Goal: Information Seeking & Learning: Learn about a topic

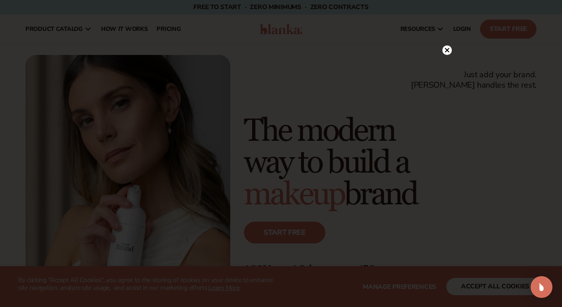
click at [447, 52] on circle at bounding box center [447, 50] width 10 height 10
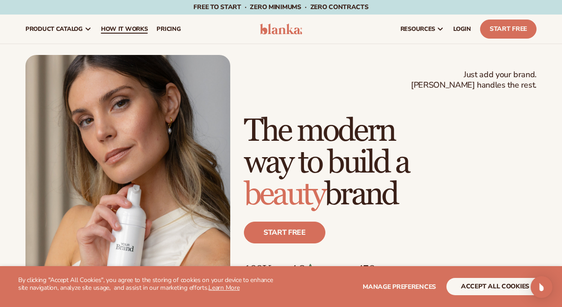
click at [118, 29] on span "How It Works" at bounding box center [124, 28] width 47 height 7
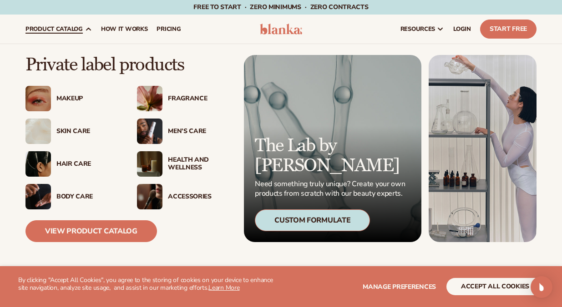
click at [75, 129] on div "Skin Care" at bounding box center [87, 132] width 62 height 8
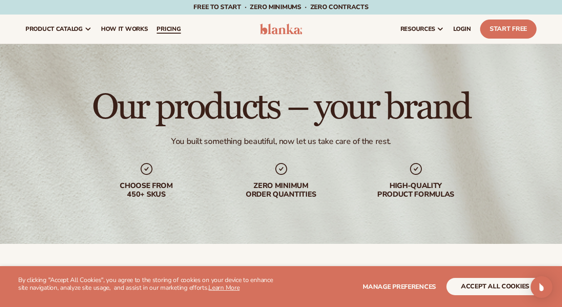
click at [174, 27] on span "pricing" at bounding box center [168, 28] width 24 height 7
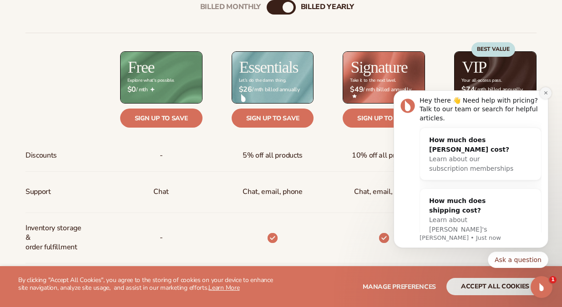
click at [545, 90] on button "Dismiss notification" at bounding box center [545, 93] width 12 height 12
